Goal: Task Accomplishment & Management: Manage account settings

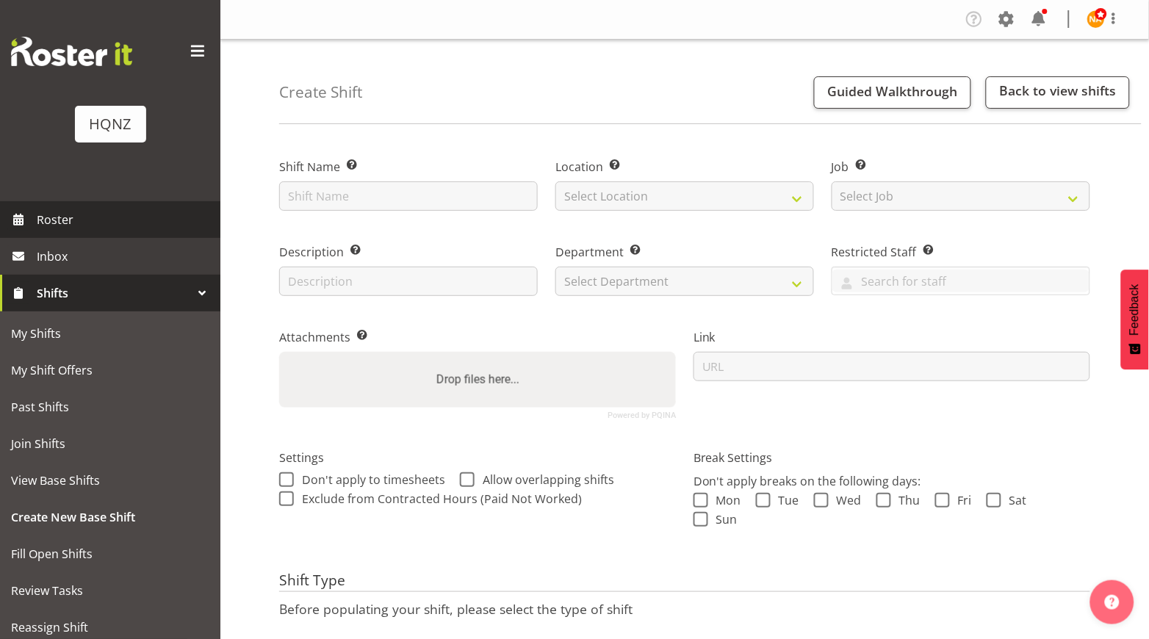
click at [159, 216] on span "Roster" at bounding box center [125, 220] width 176 height 22
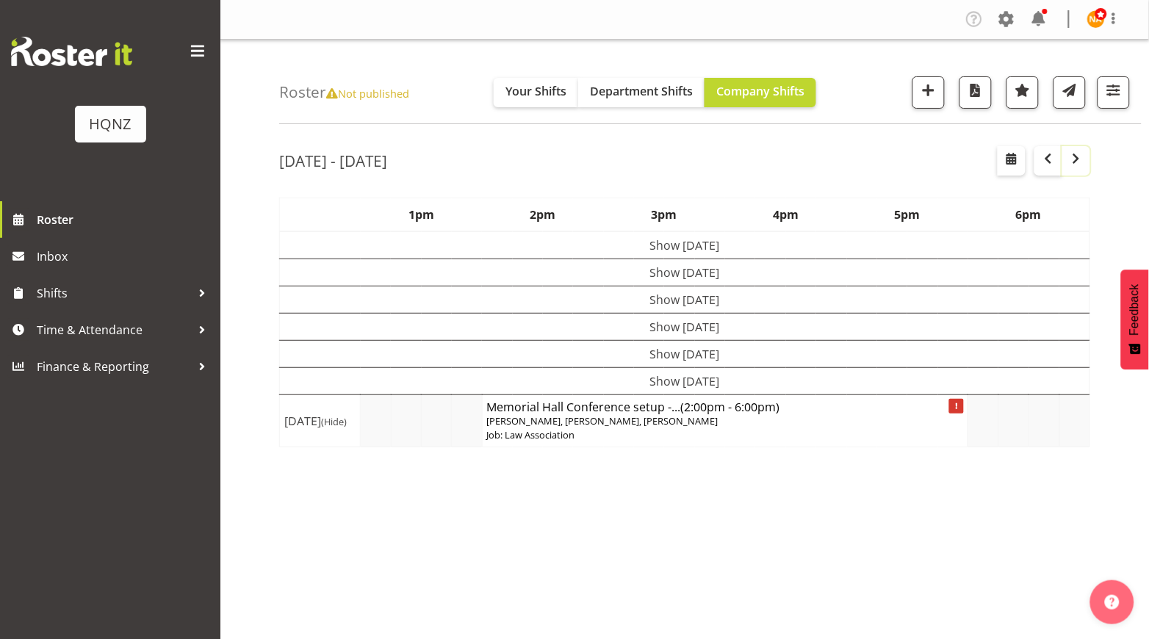
click at [1065, 171] on button "button" at bounding box center [1077, 160] width 28 height 29
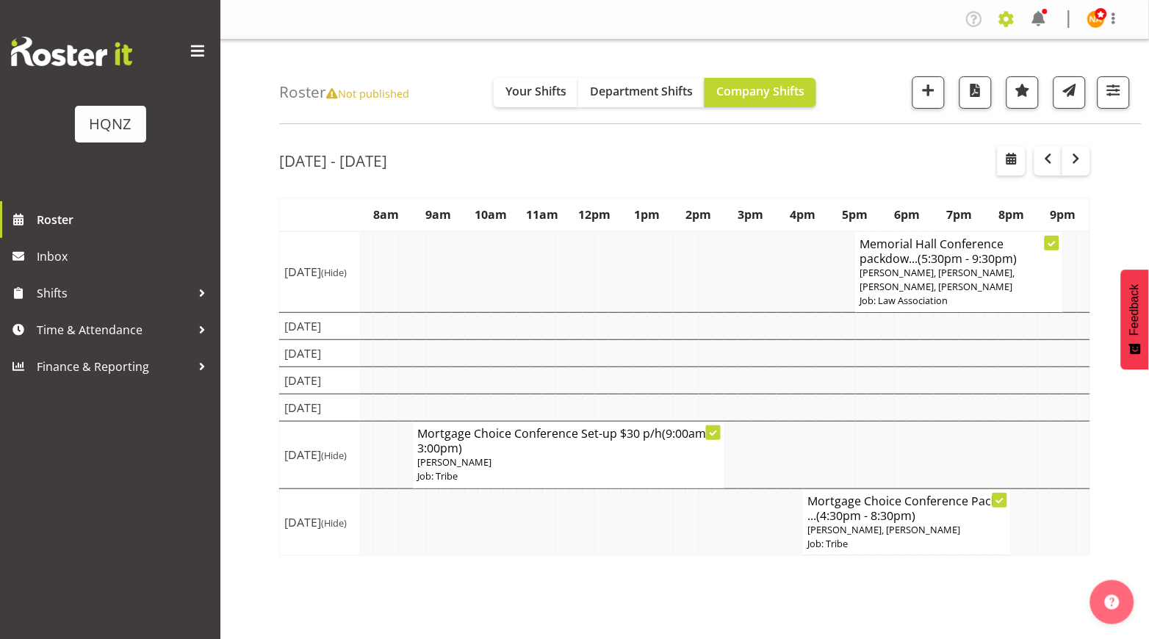
click at [1016, 15] on span at bounding box center [1007, 19] width 24 height 24
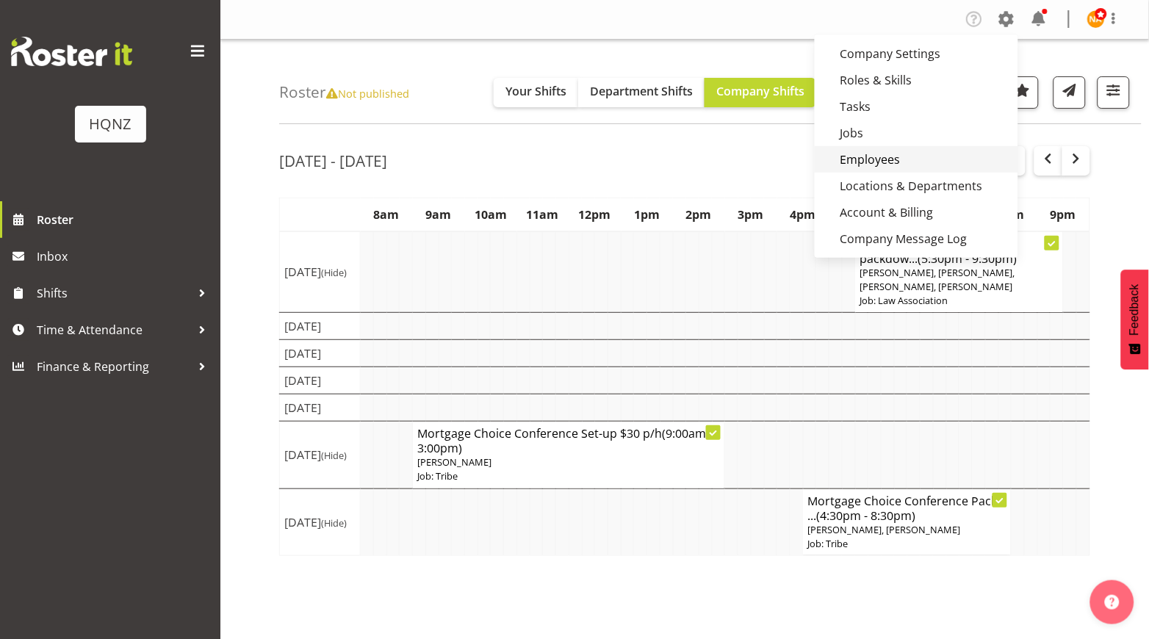
click at [926, 157] on link "Employees" at bounding box center [917, 159] width 204 height 26
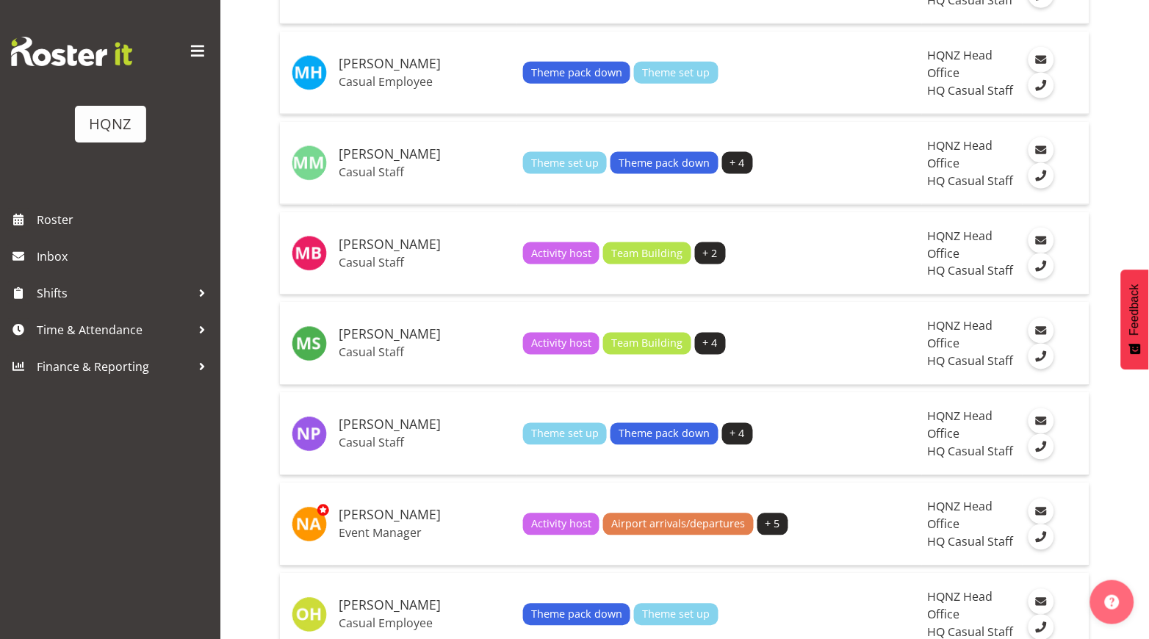
scroll to position [3260, 0]
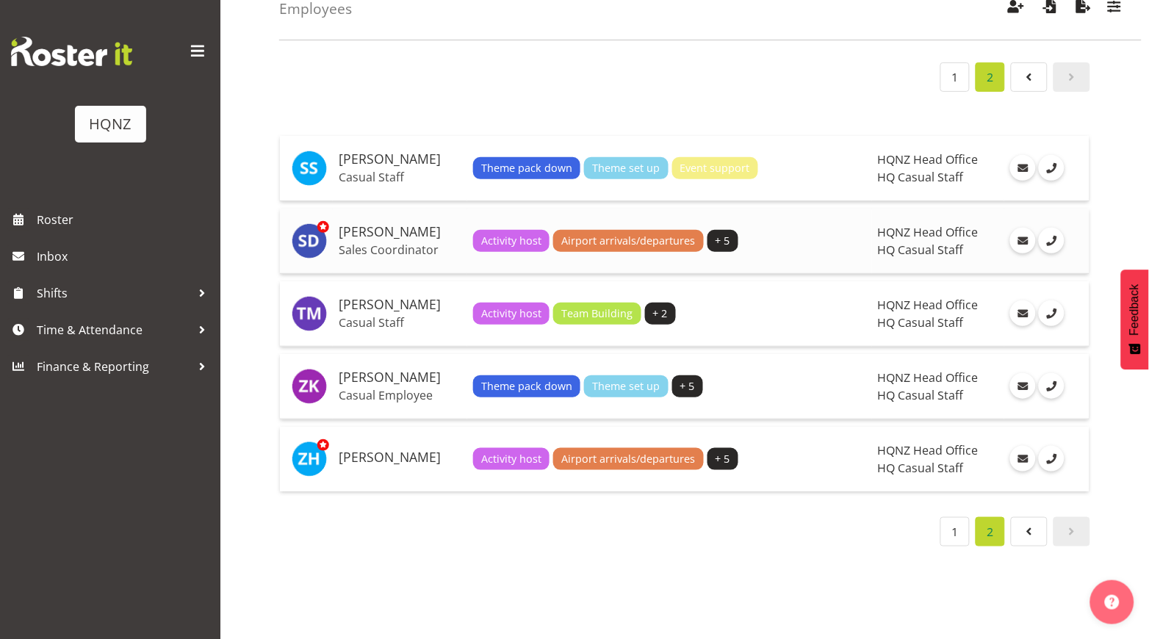
scroll to position [96, 0]
click at [415, 152] on h5 "[PERSON_NAME]" at bounding box center [400, 159] width 123 height 15
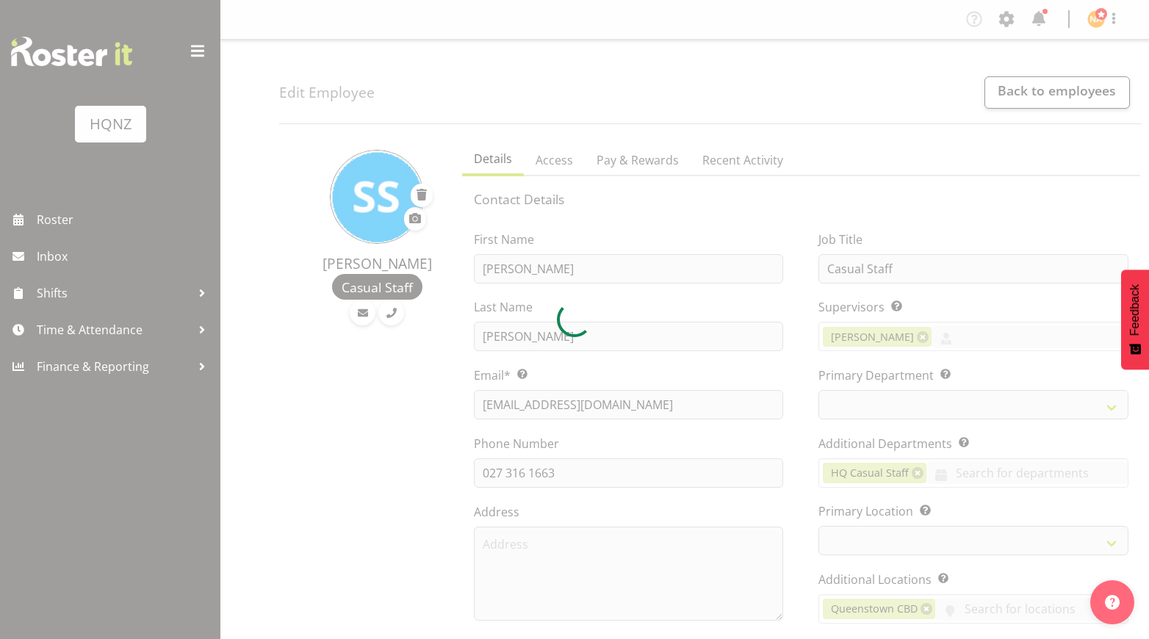
select select "shift"
select select "TimelineWeek"
select select
